Goal: Information Seeking & Learning: Understand process/instructions

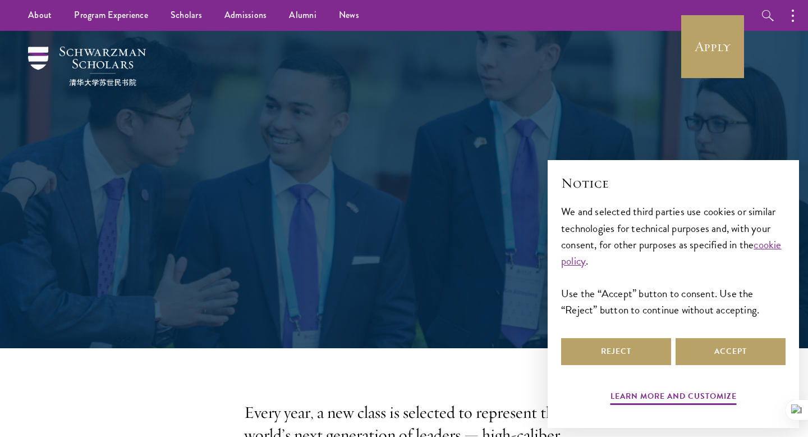
click at [449, 315] on div "Admissions Join the world's next generation of leaders." at bounding box center [404, 189] width 696 height 317
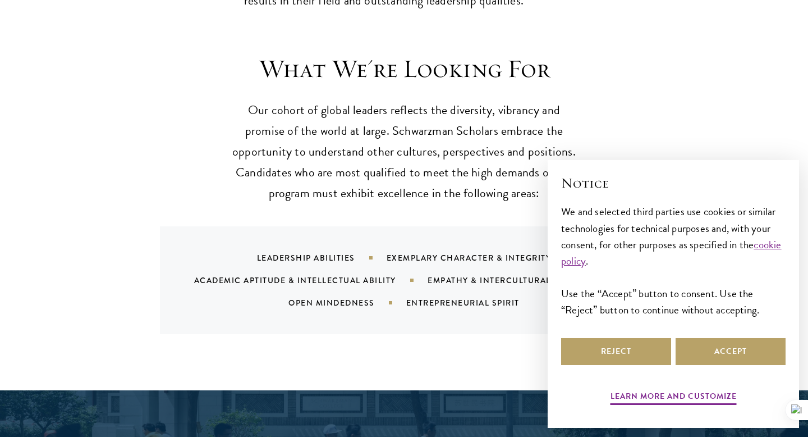
scroll to position [1053, 0]
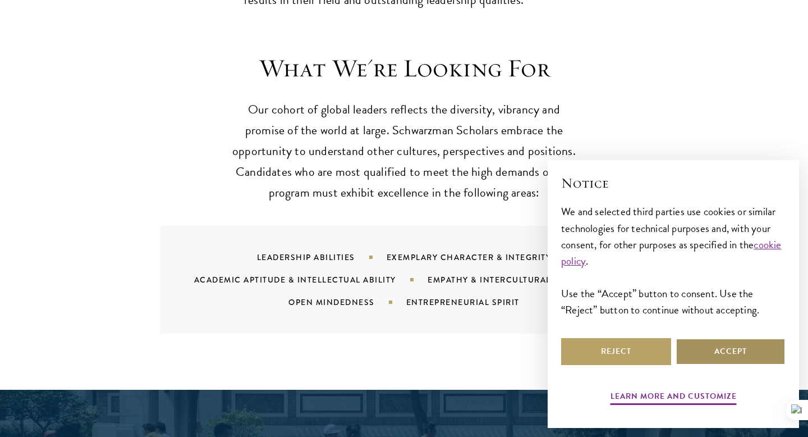
click at [714, 349] on button "Accept" at bounding box center [731, 351] width 110 height 27
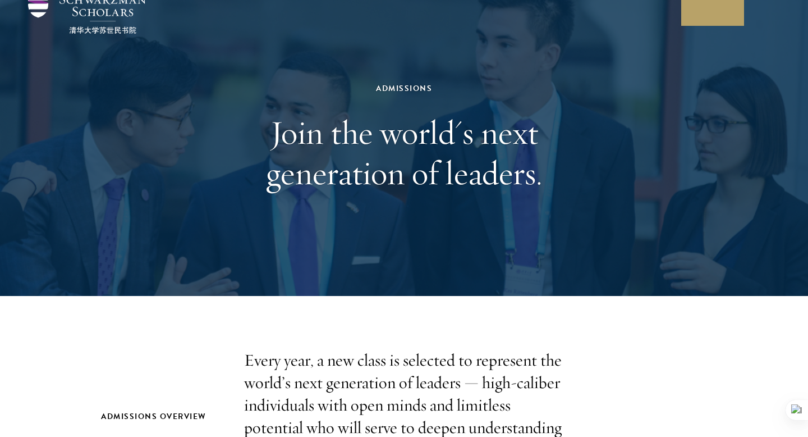
scroll to position [0, 0]
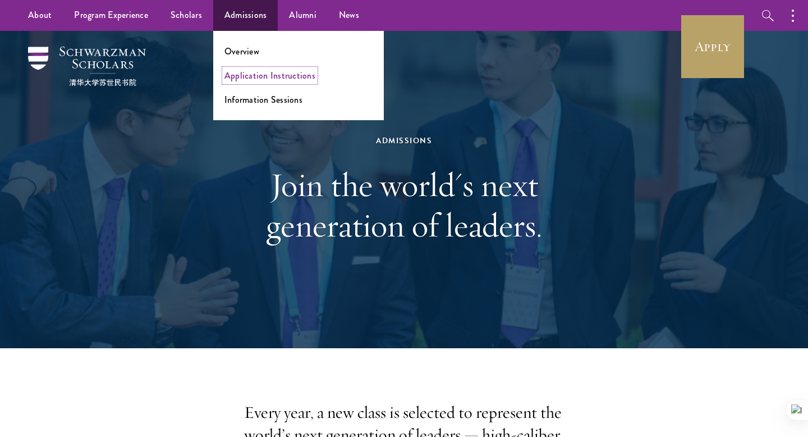
click at [242, 77] on link "Application Instructions" at bounding box center [269, 75] width 91 height 13
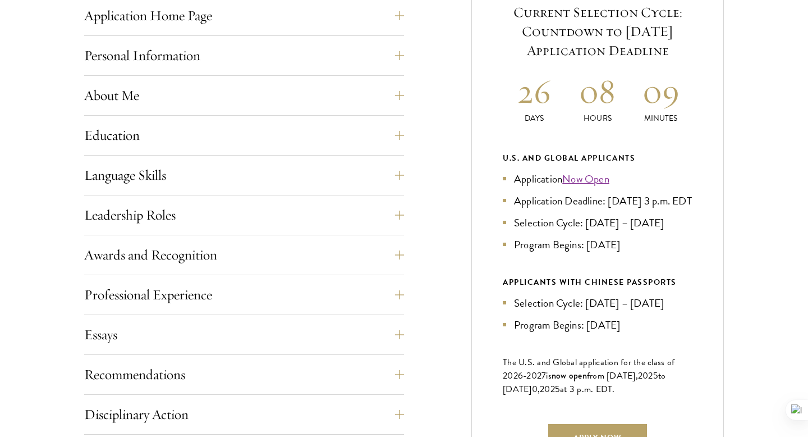
scroll to position [502, 0]
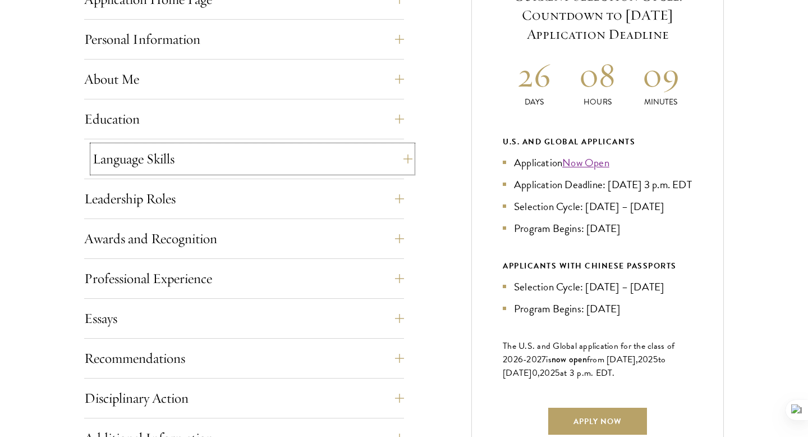
click at [401, 158] on button "Language Skills" at bounding box center [253, 158] width 320 height 27
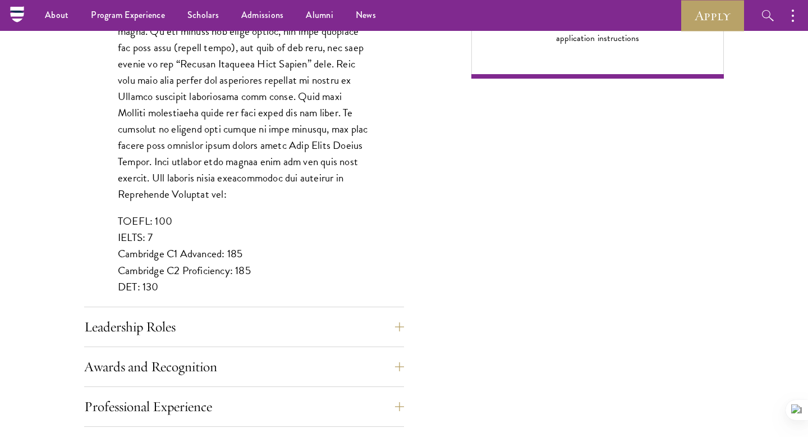
scroll to position [928, 0]
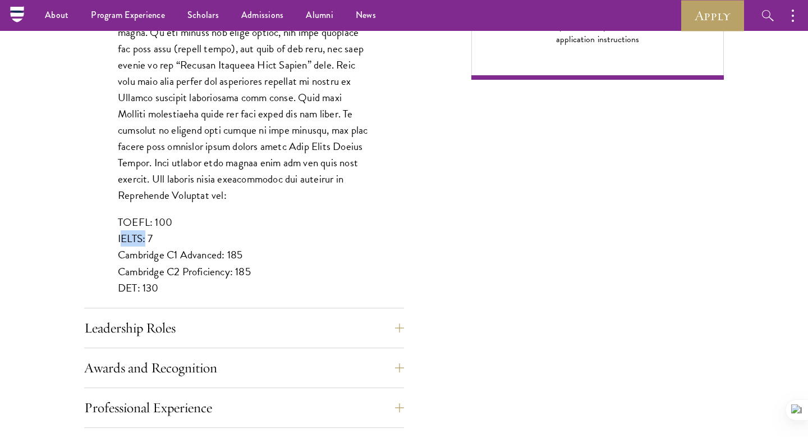
drag, startPoint x: 143, startPoint y: 221, endPoint x: 113, endPoint y: 221, distance: 29.7
click at [113, 221] on div "List up to three additional languages and indicate your level of proficiency fo…" at bounding box center [244, 38] width 320 height 572
copy p "IELTS"
click at [267, 214] on p "TOEFL: 100 IELTS: 7 Cambridge C1 Advanced: 185 Cambridge C2 Proficiency: 185 DE…" at bounding box center [244, 254] width 253 height 81
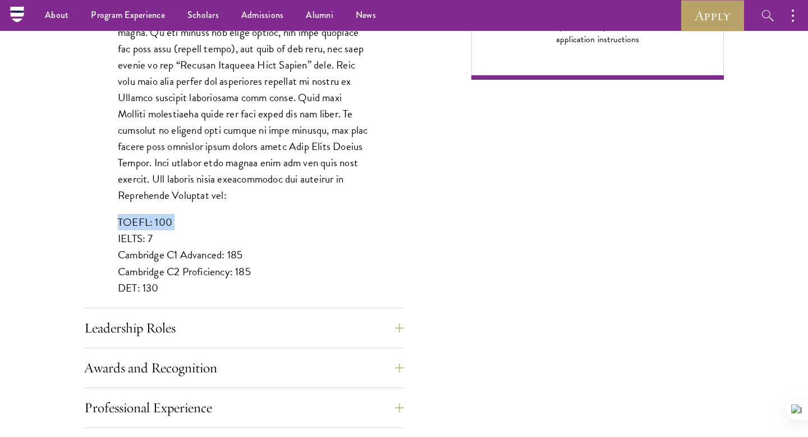
click at [267, 214] on p "TOEFL: 100 IELTS: 7 Cambridge C1 Advanced: 185 Cambridge C2 Proficiency: 185 DE…" at bounding box center [244, 254] width 253 height 81
drag, startPoint x: 118, startPoint y: 271, endPoint x: 136, endPoint y: 275, distance: 18.9
click at [136, 275] on p "TOEFL: 100 IELTS: 7 Cambridge C1 Advanced: 185 Cambridge C2 Proficiency: 185 DE…" at bounding box center [244, 254] width 253 height 81
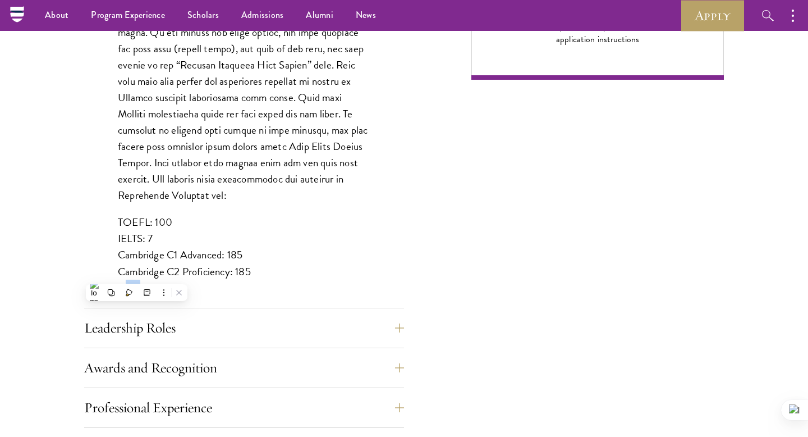
copy p "DET"
